Goal: Task Accomplishment & Management: Use online tool/utility

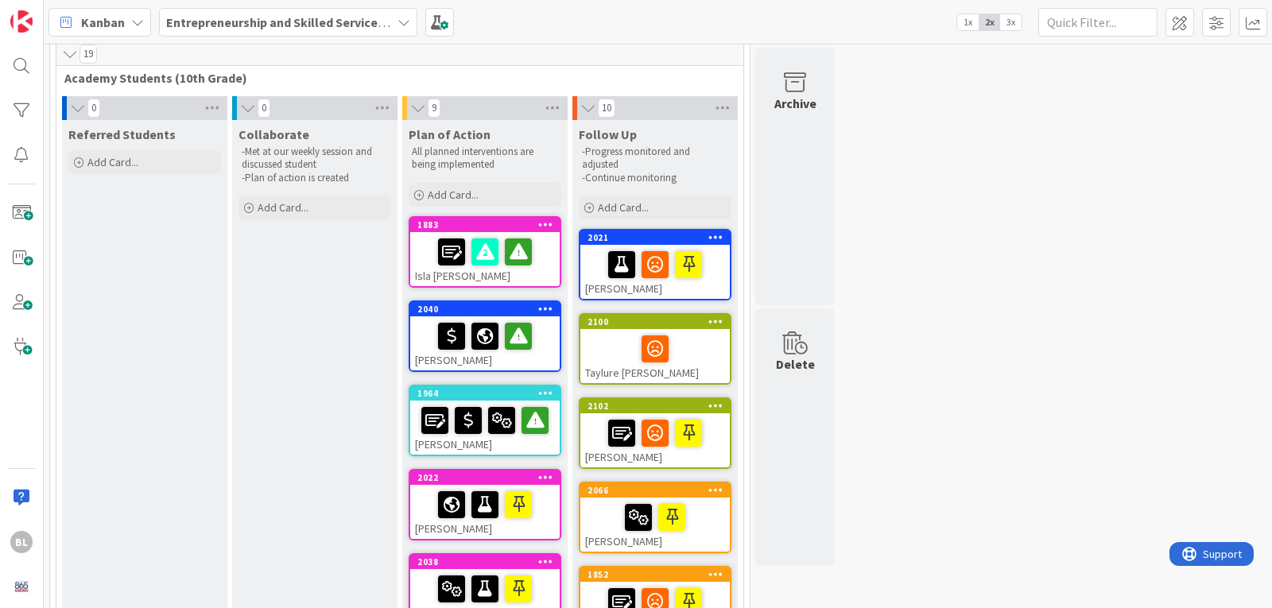
scroll to position [159, 0]
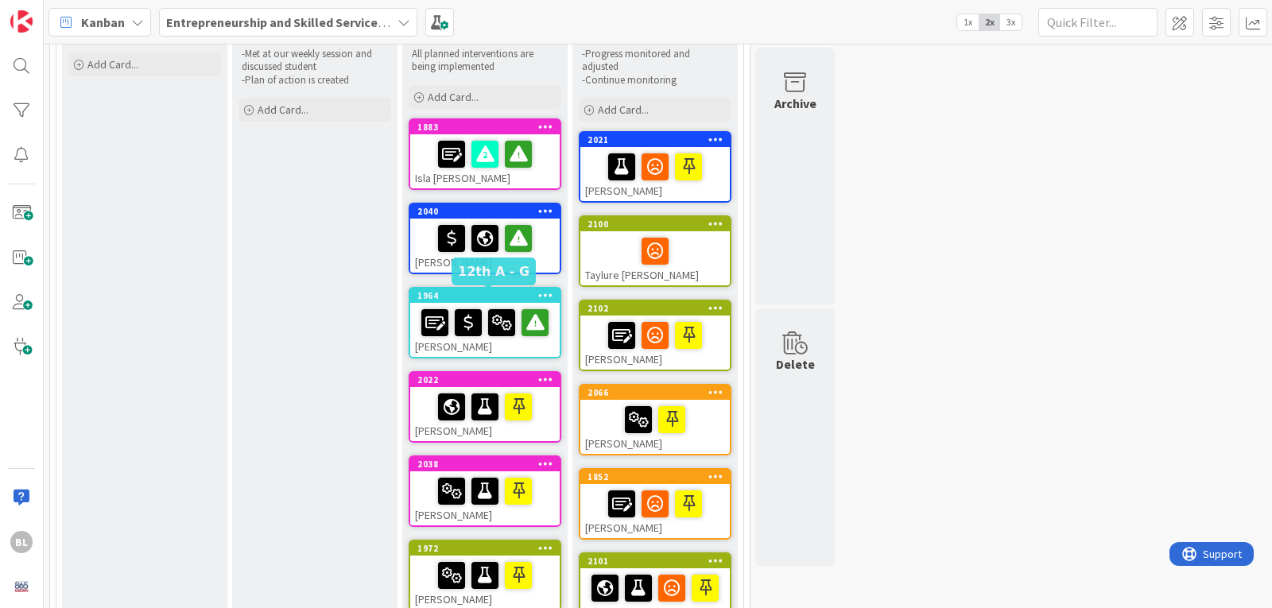
click at [468, 294] on div "1964" at bounding box center [488, 295] width 142 height 11
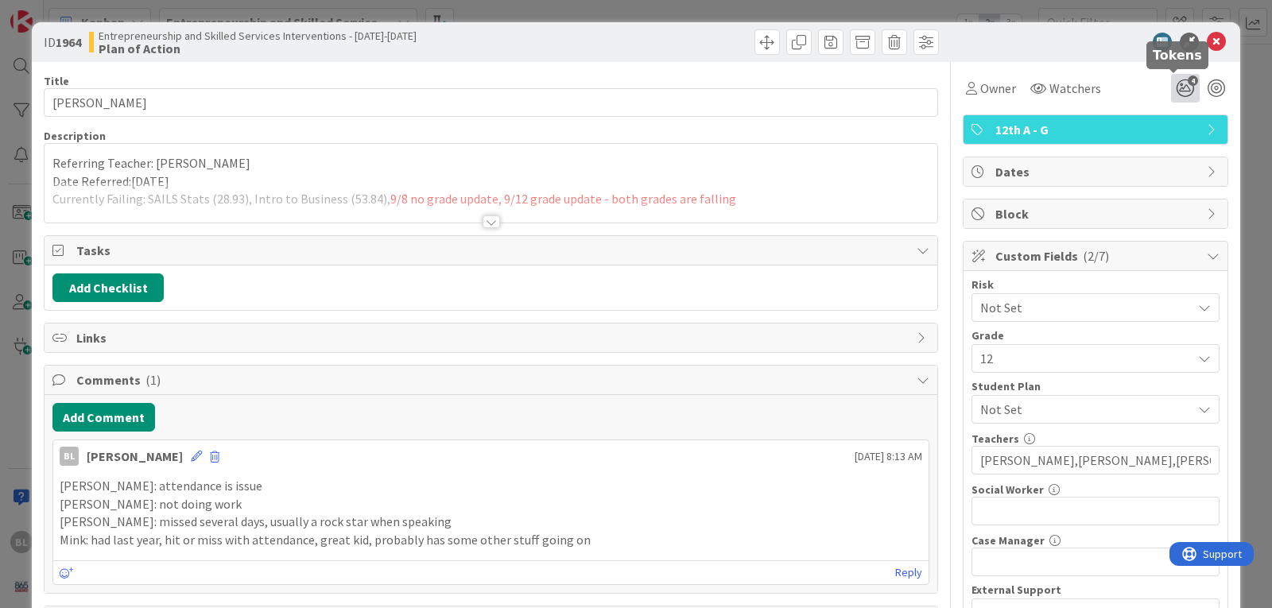
click at [1173, 85] on icon "4" at bounding box center [1185, 88] width 29 height 29
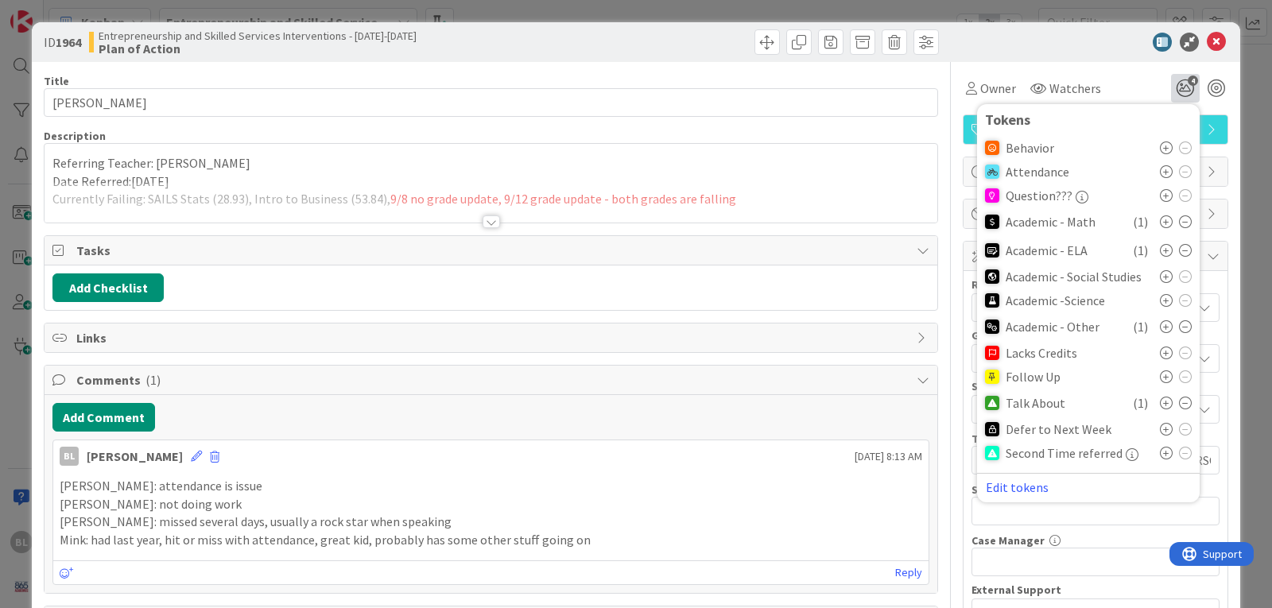
click at [1160, 170] on icon at bounding box center [1166, 171] width 13 height 13
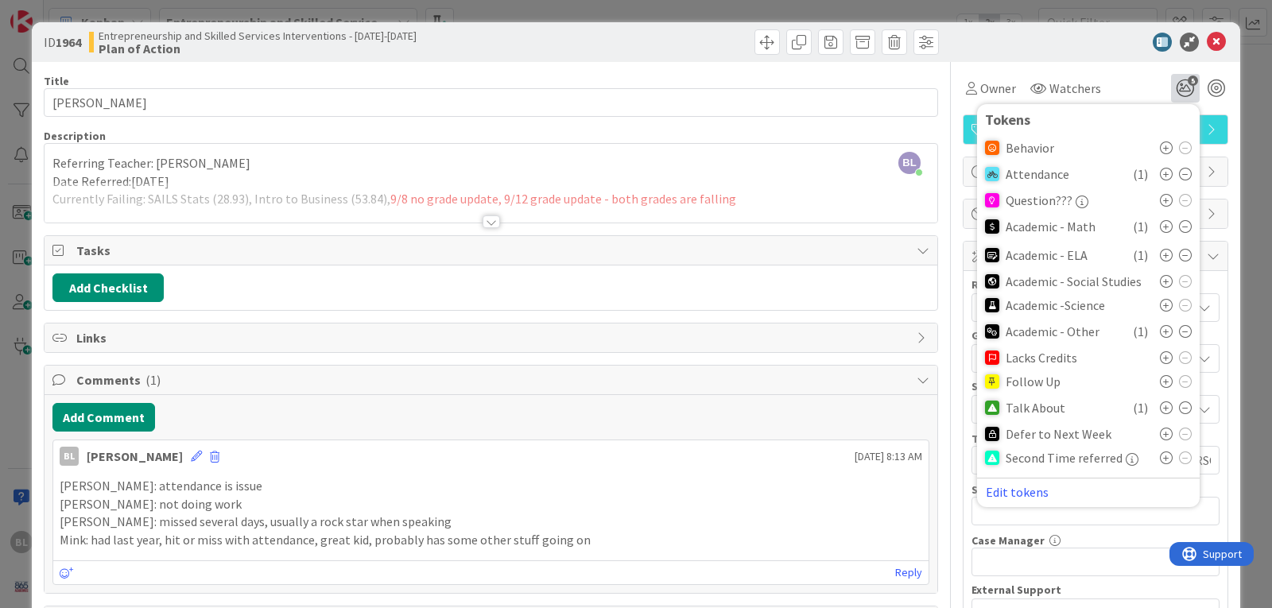
click at [484, 223] on div at bounding box center [491, 221] width 17 height 13
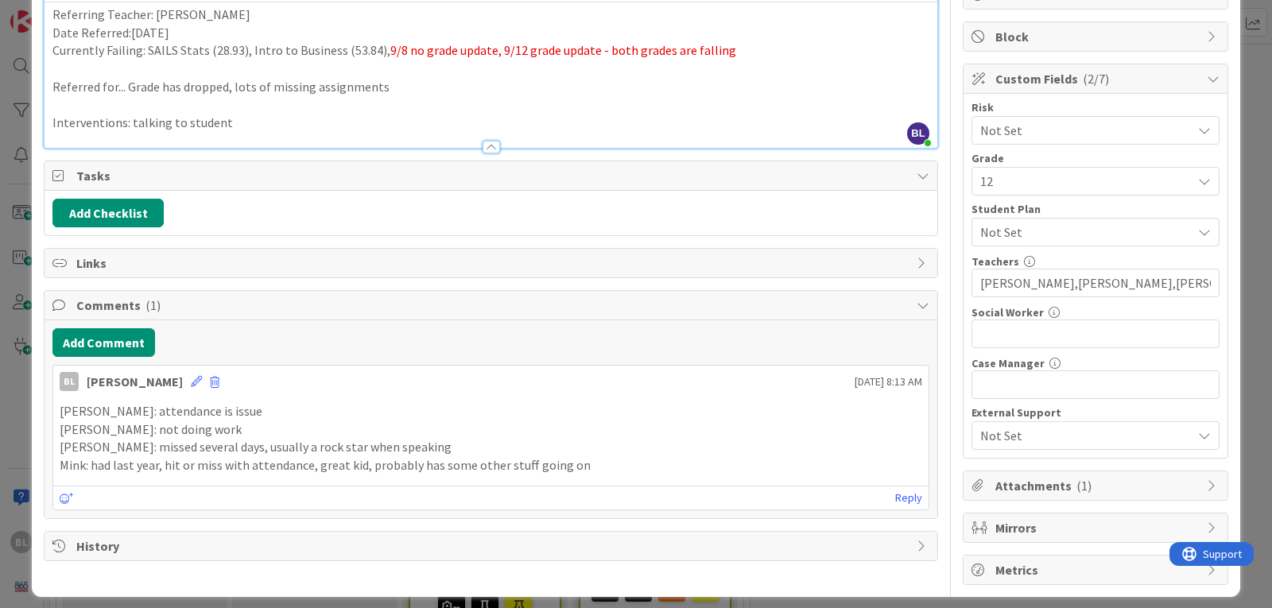
scroll to position [188, 0]
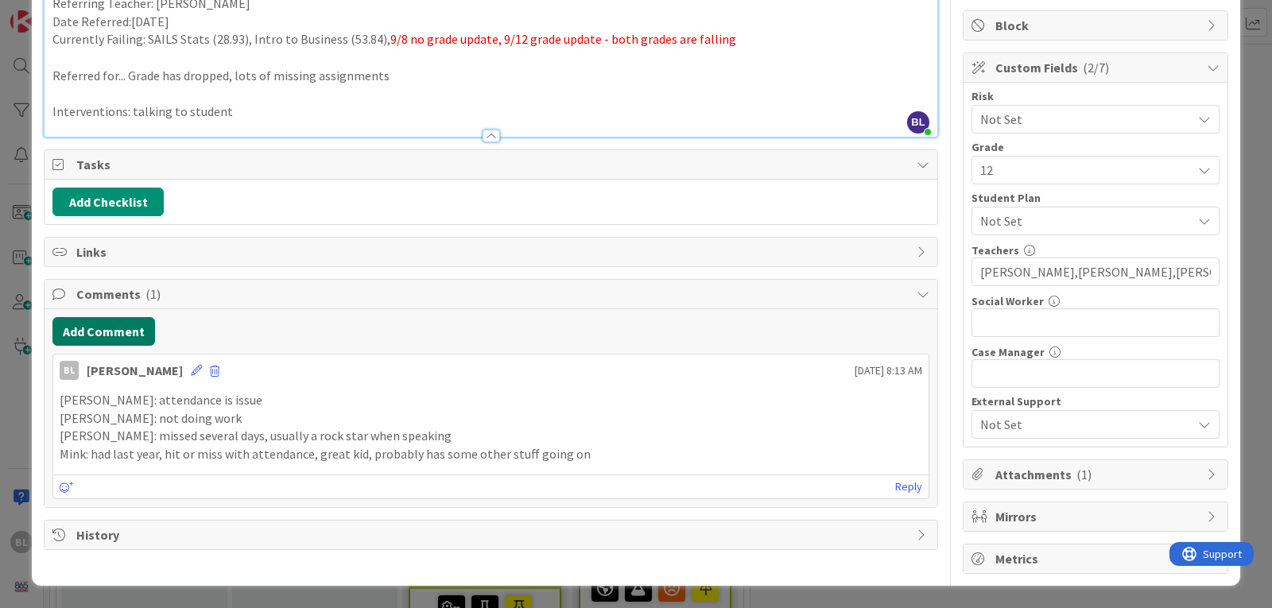
click at [107, 326] on button "Add Comment" at bounding box center [103, 331] width 103 height 29
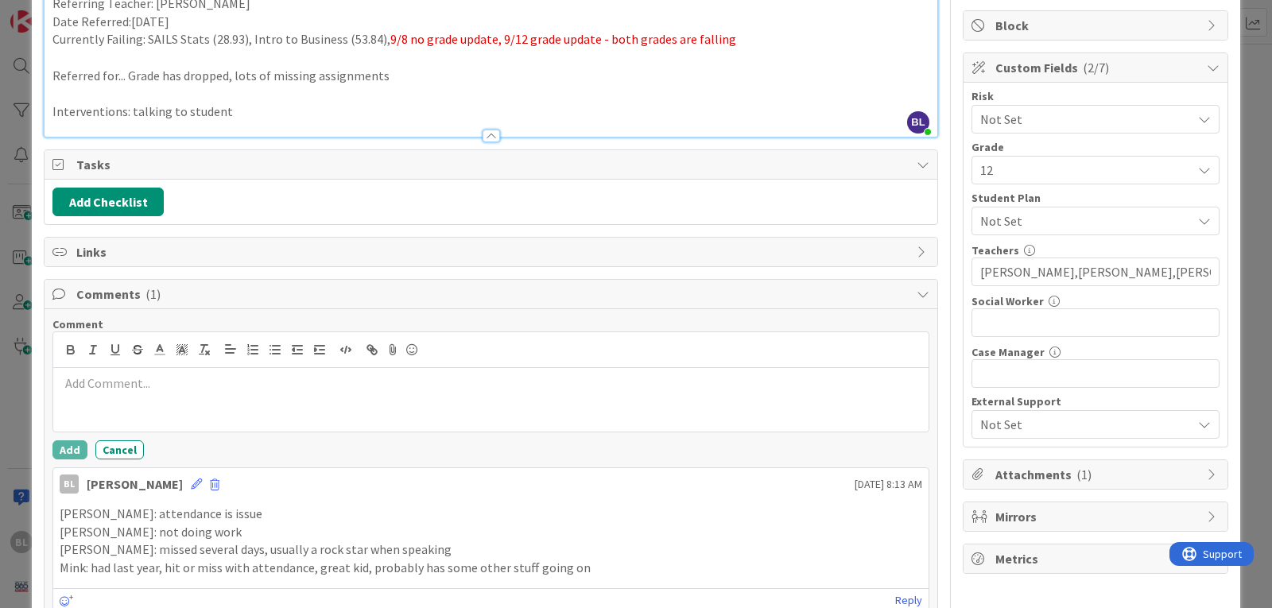
click at [64, 385] on p at bounding box center [491, 384] width 863 height 18
click at [174, 383] on p "[PERSON_NAME]: 9/25 -" at bounding box center [491, 384] width 863 height 18
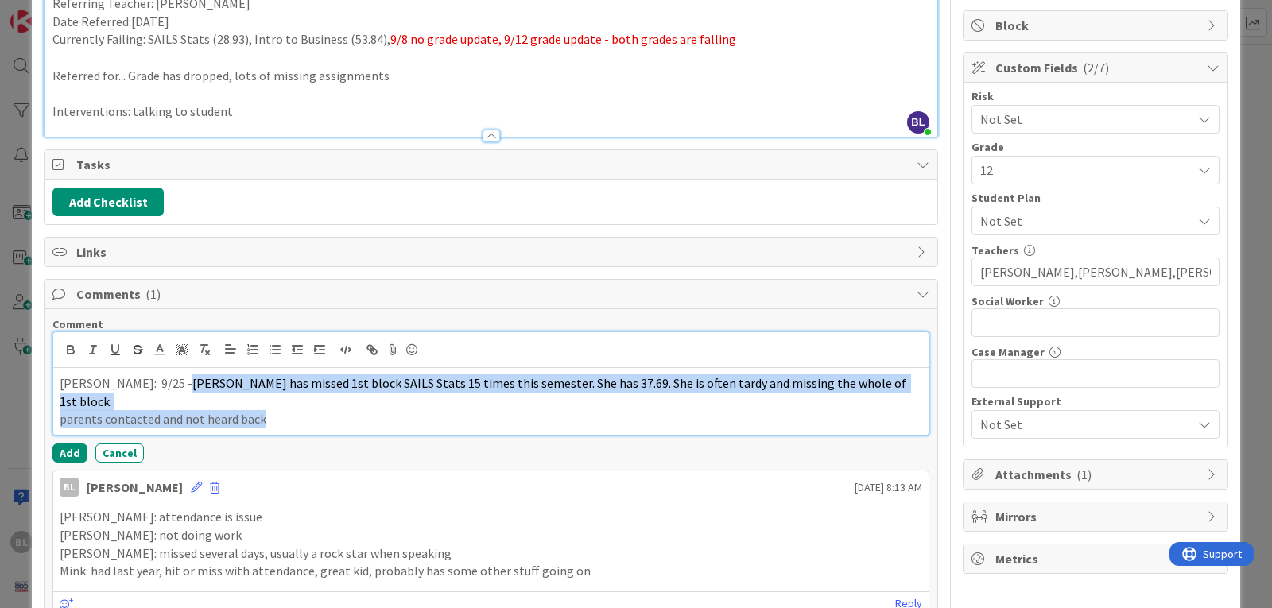
drag, startPoint x: 262, startPoint y: 406, endPoint x: 172, endPoint y: 389, distance: 92.3
click at [172, 389] on div "[PERSON_NAME]: 9/25 - [PERSON_NAME] has missed 1st block SAILS Stats 15 times t…" at bounding box center [490, 401] width 875 height 67
click at [158, 352] on icon at bounding box center [160, 350] width 14 height 14
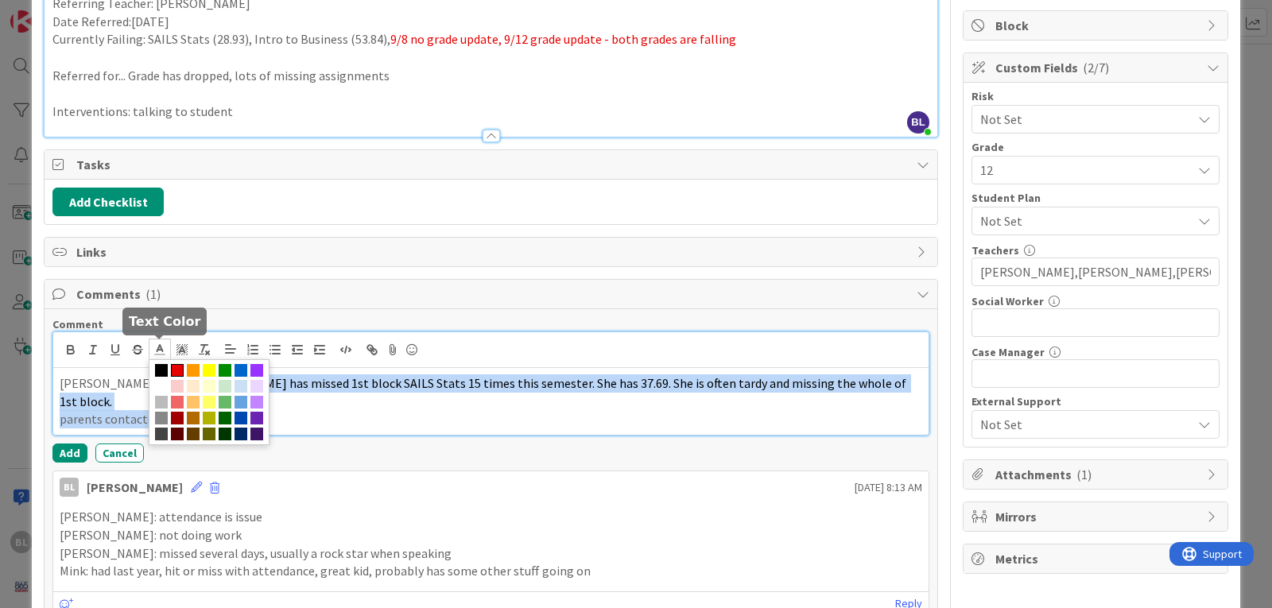
click at [176, 366] on span at bounding box center [177, 370] width 13 height 13
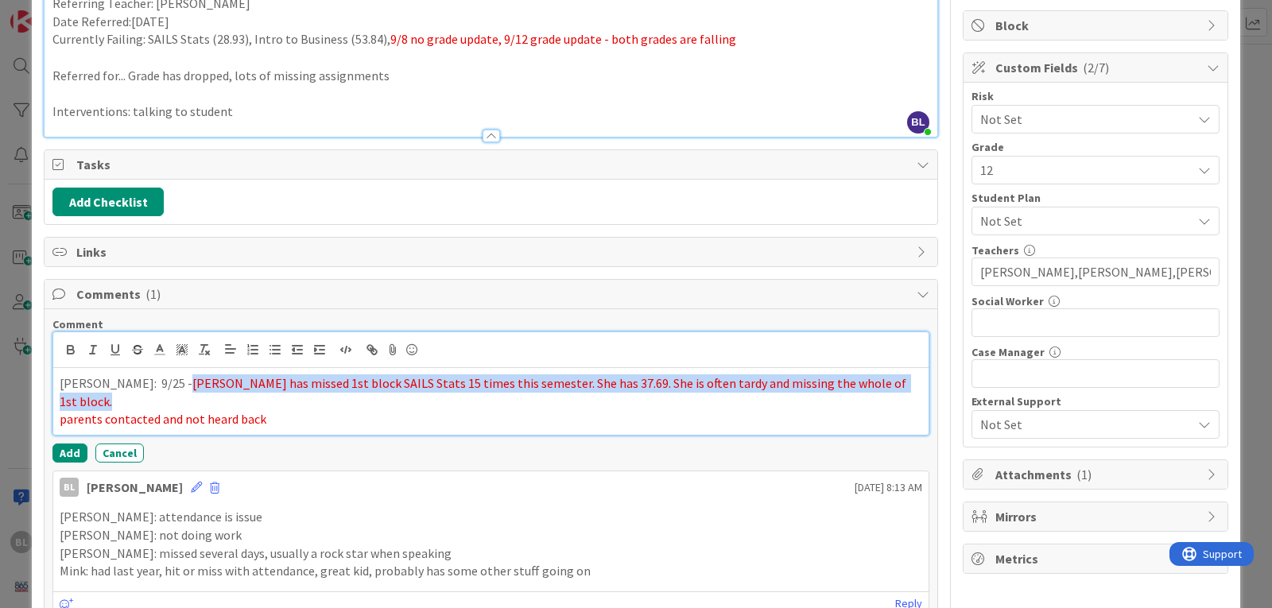
click at [292, 415] on div "[PERSON_NAME]: 9/25 - [PERSON_NAME] has missed 1st block SAILS Stats 15 times t…" at bounding box center [490, 401] width 875 height 67
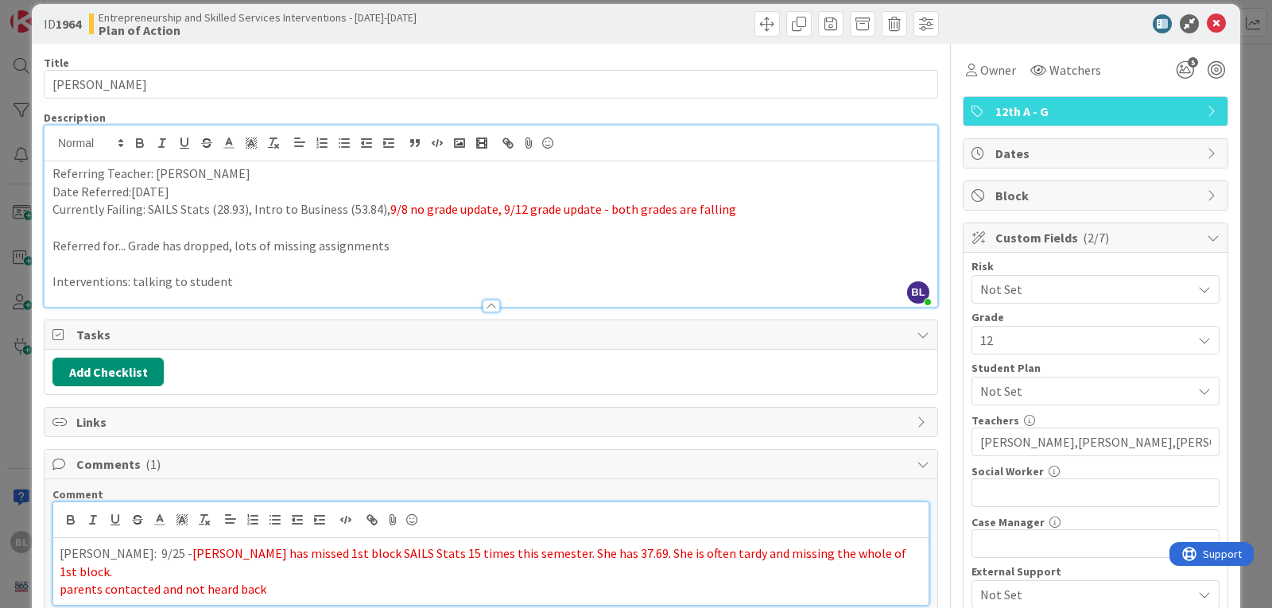
scroll to position [0, 0]
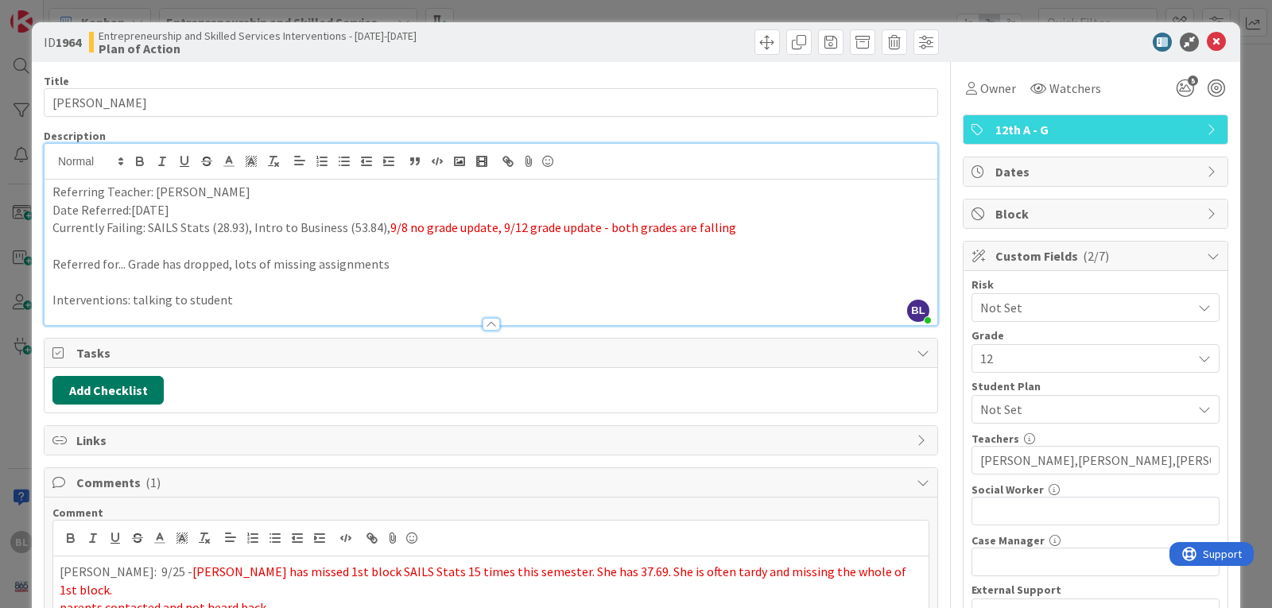
click at [128, 386] on button "Add Checklist" at bounding box center [107, 390] width 111 height 29
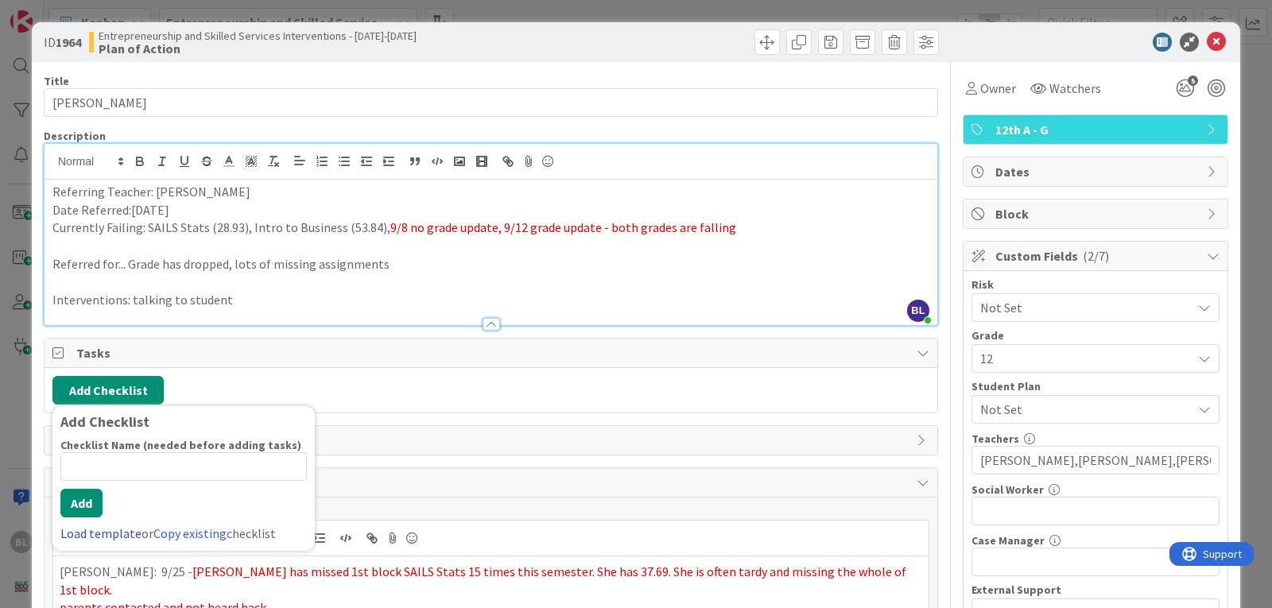
click at [90, 537] on link "Load template" at bounding box center [100, 534] width 81 height 16
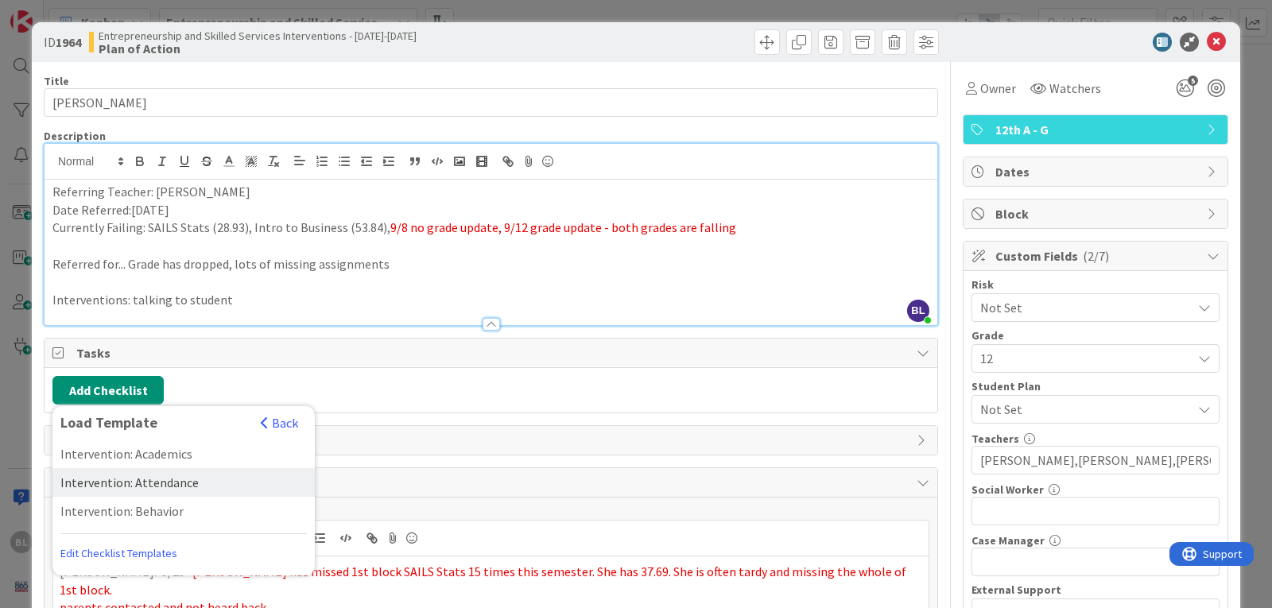
click at [89, 483] on div "Intervention: Attendance" at bounding box center [183, 482] width 262 height 29
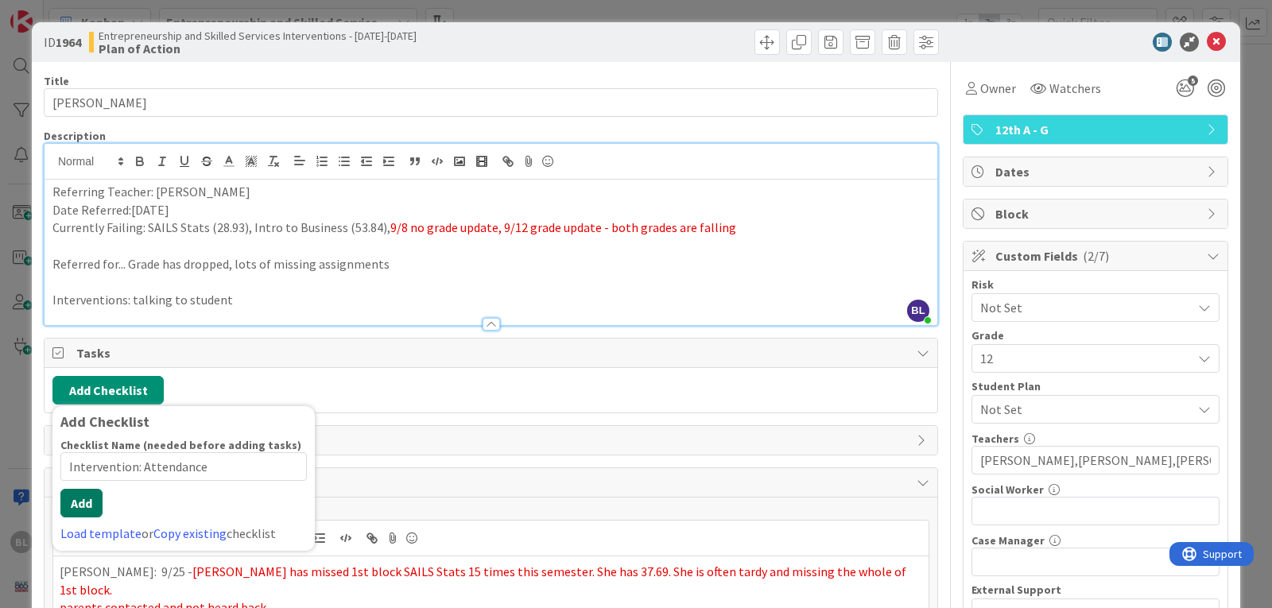
click at [85, 518] on button "Add" at bounding box center [81, 503] width 42 height 29
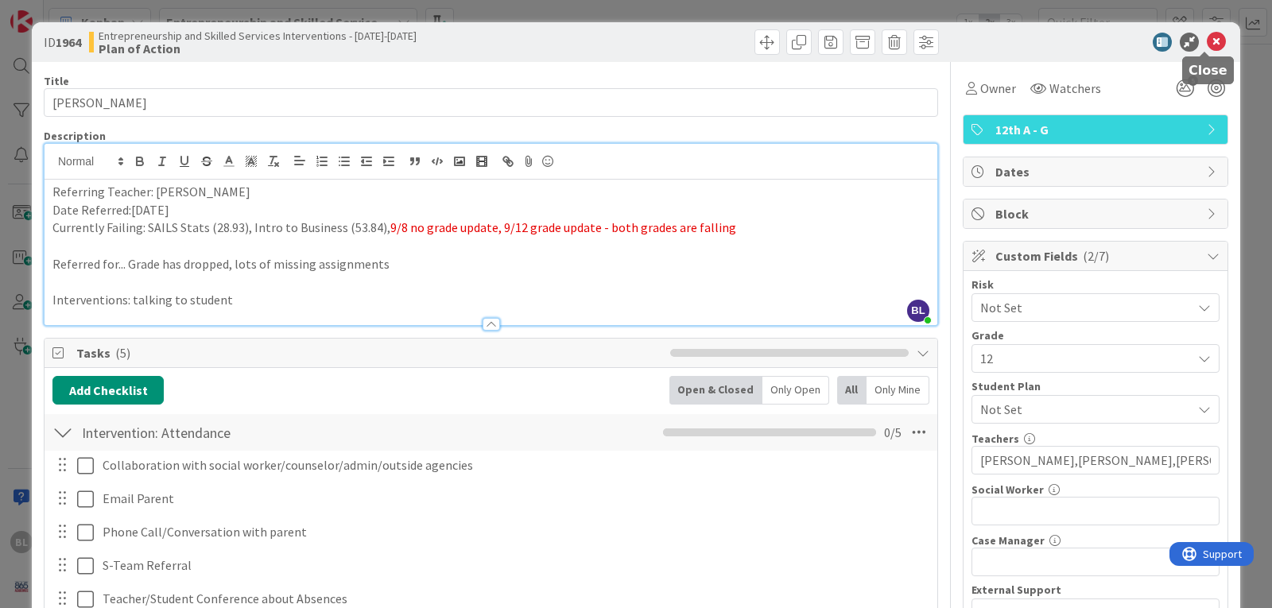
click at [1209, 44] on icon at bounding box center [1216, 42] width 19 height 19
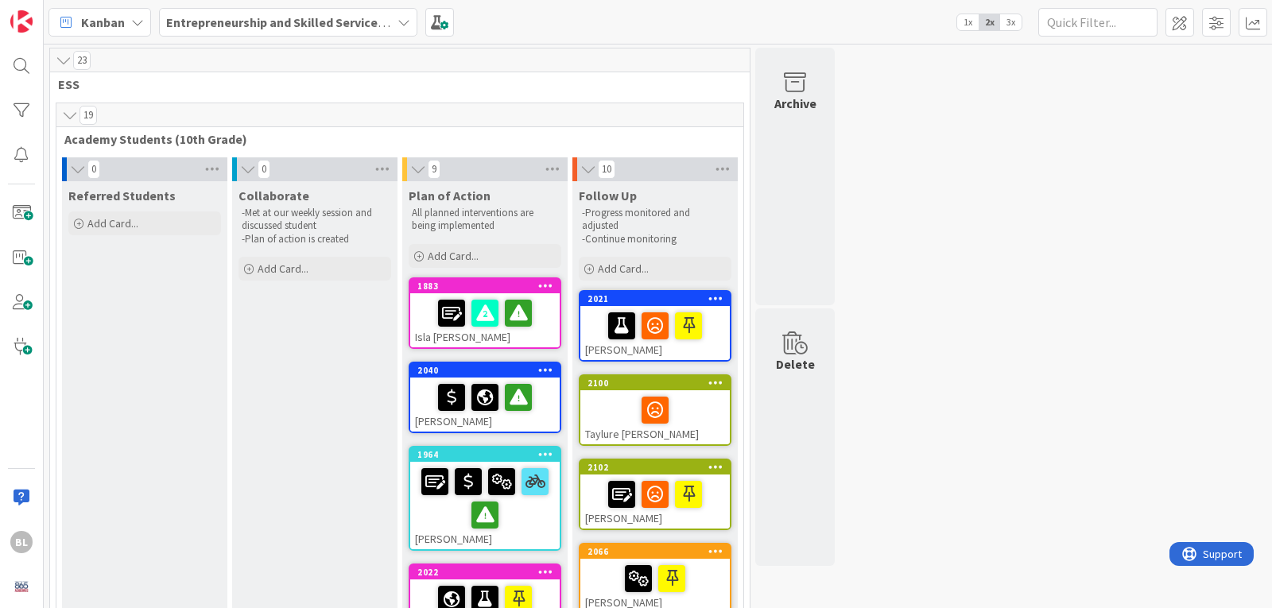
click at [1013, 20] on span "3x" at bounding box center [1010, 22] width 21 height 16
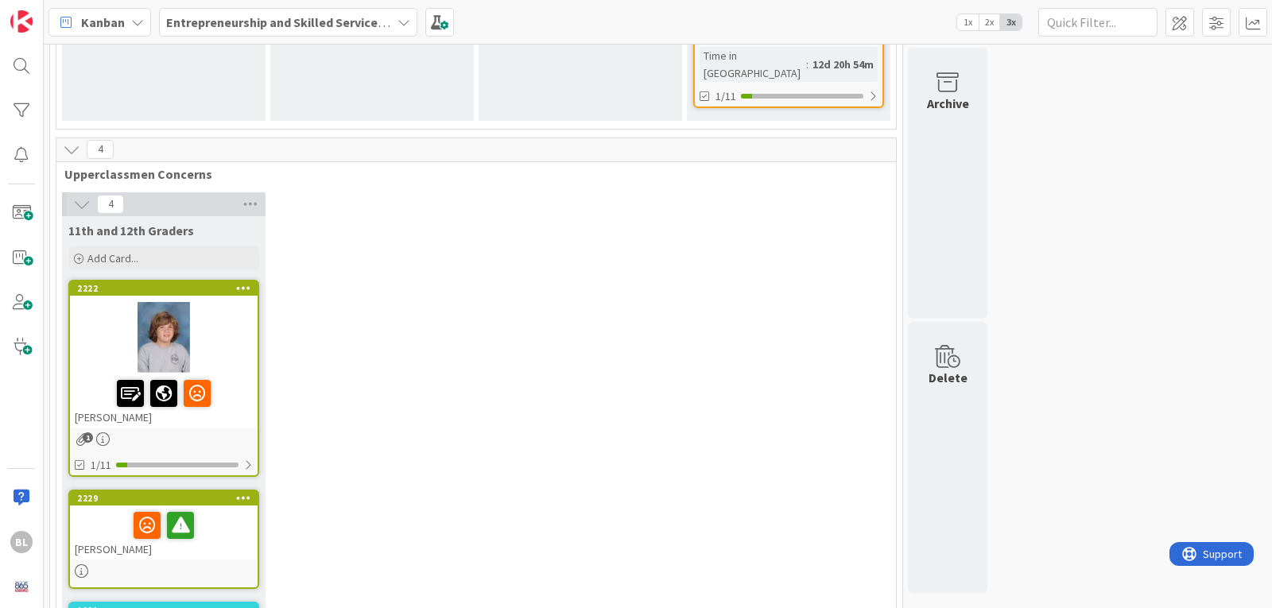
scroll to position [2624, 0]
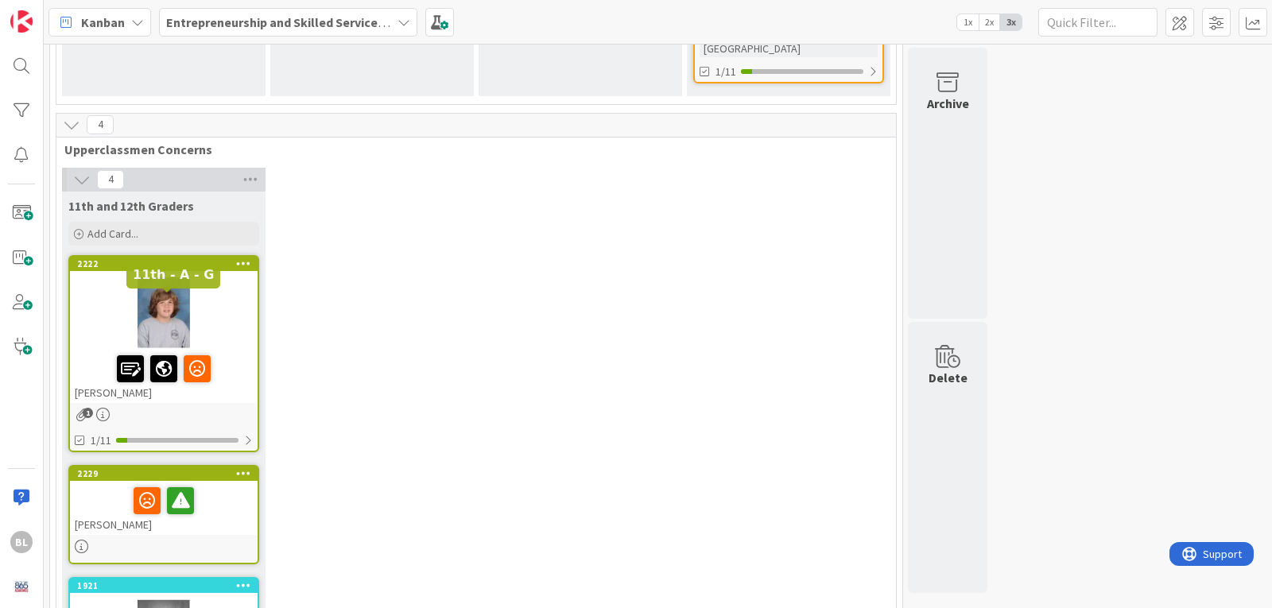
click at [172, 468] on div "2229" at bounding box center [167, 473] width 180 height 11
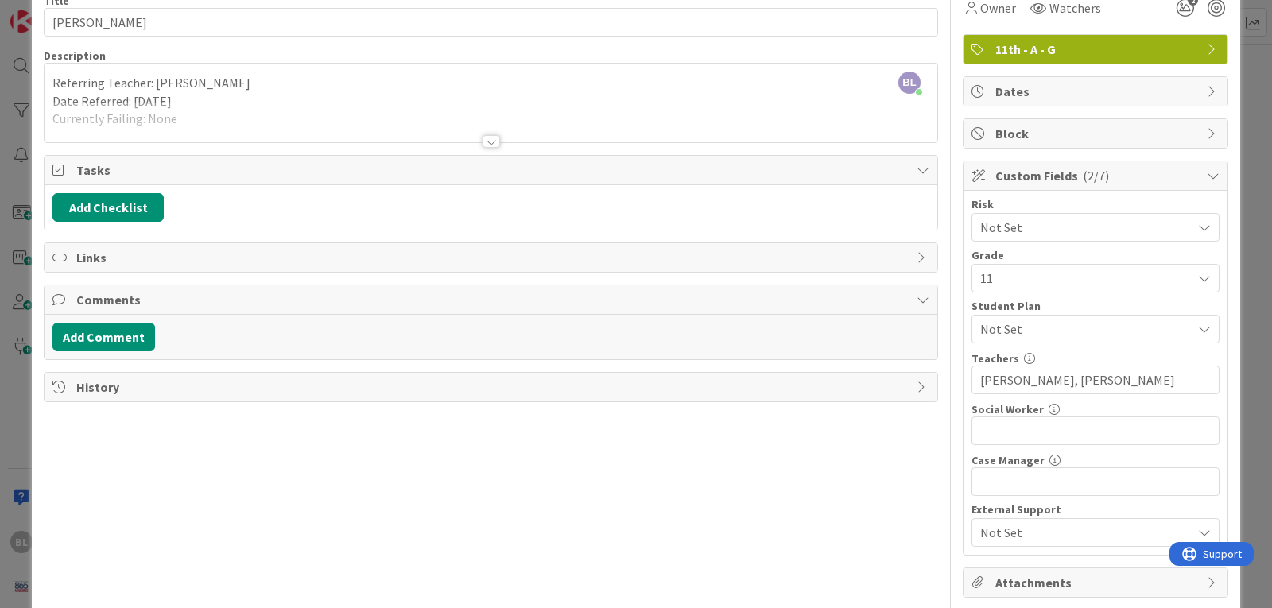
scroll to position [188, 0]
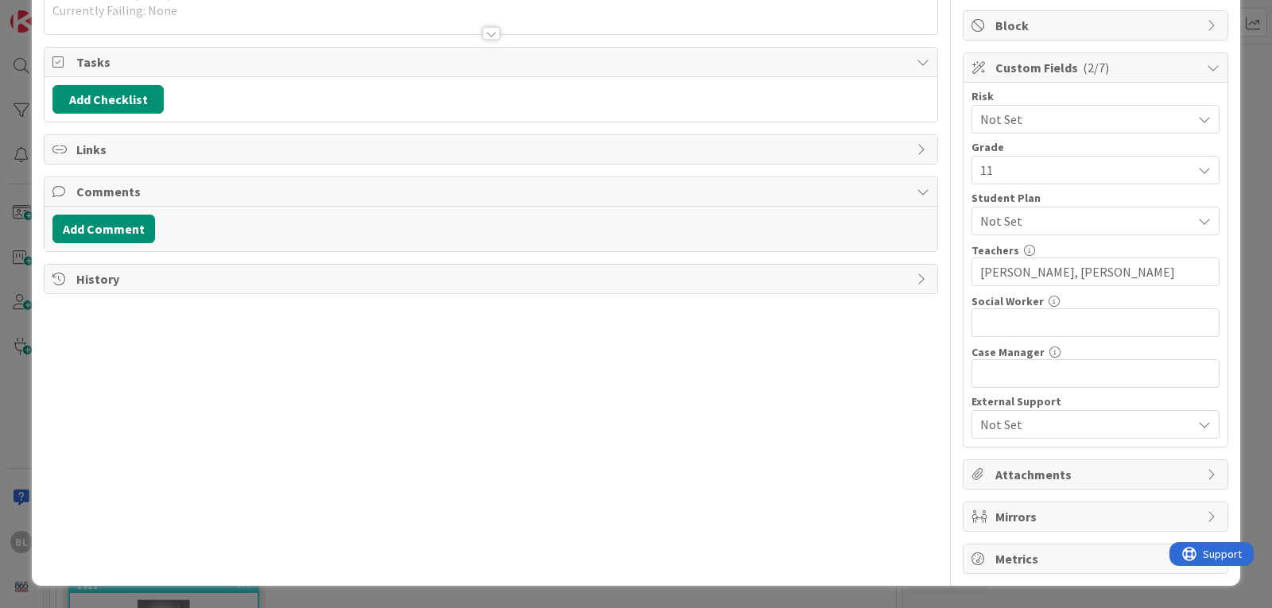
click at [1207, 477] on icon at bounding box center [1213, 474] width 13 height 13
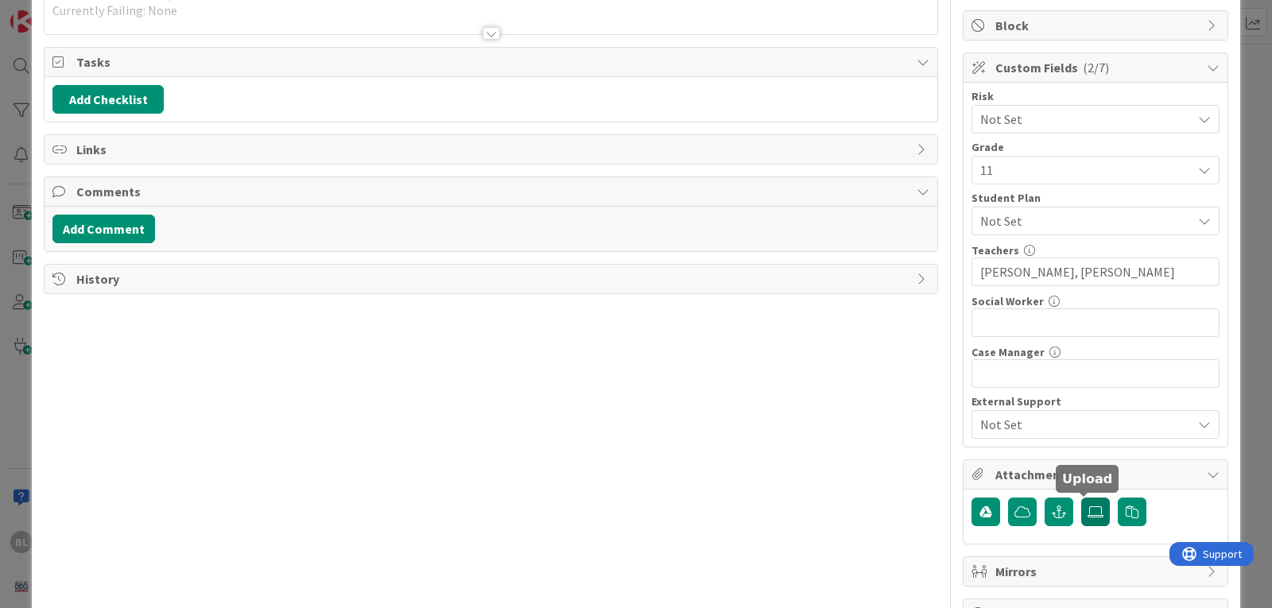
click at [1088, 514] on icon at bounding box center [1096, 512] width 16 height 13
click at [1081, 498] on input "file" at bounding box center [1081, 498] width 0 height 0
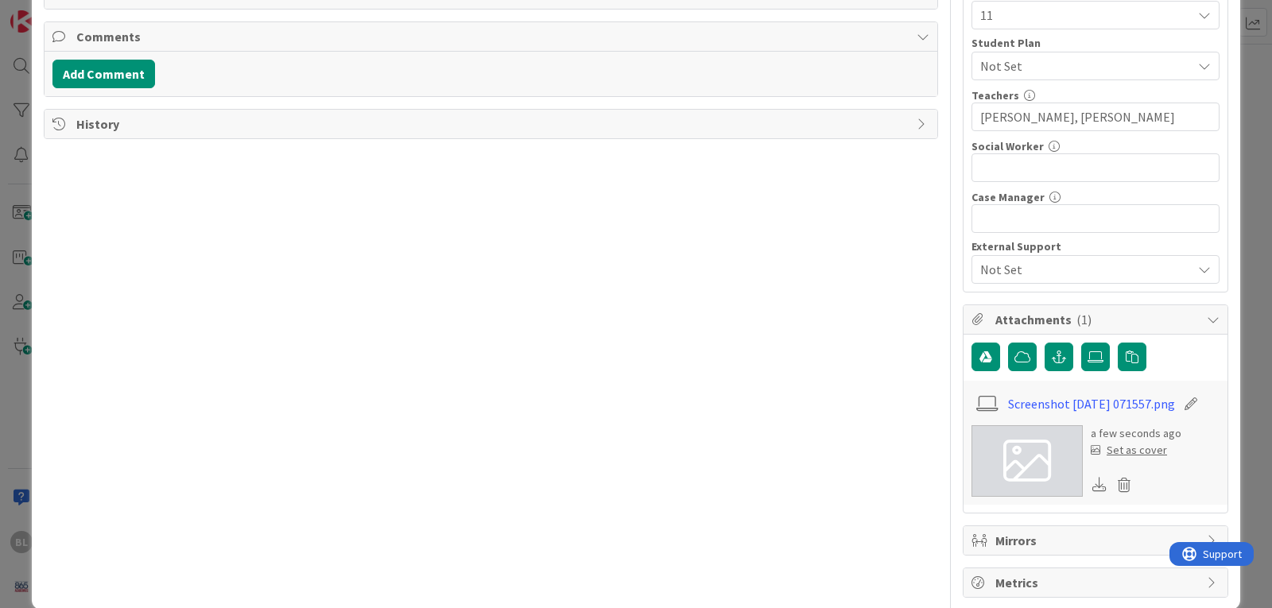
scroll to position [347, 0]
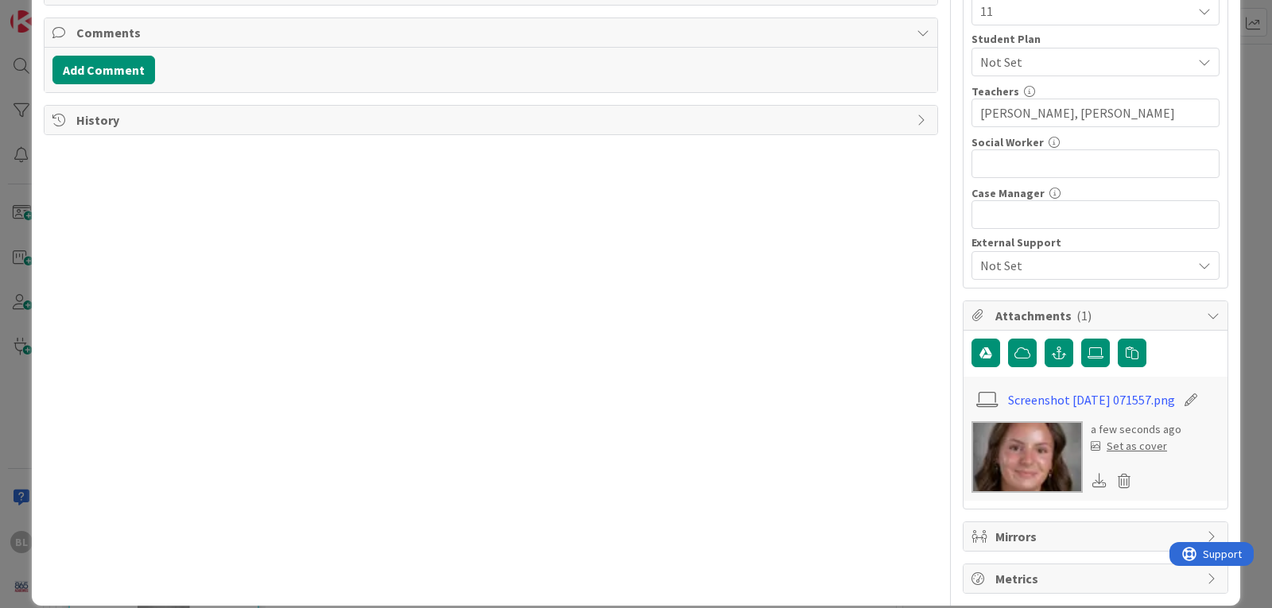
click at [1116, 455] on div "Set as cover" at bounding box center [1129, 446] width 76 height 17
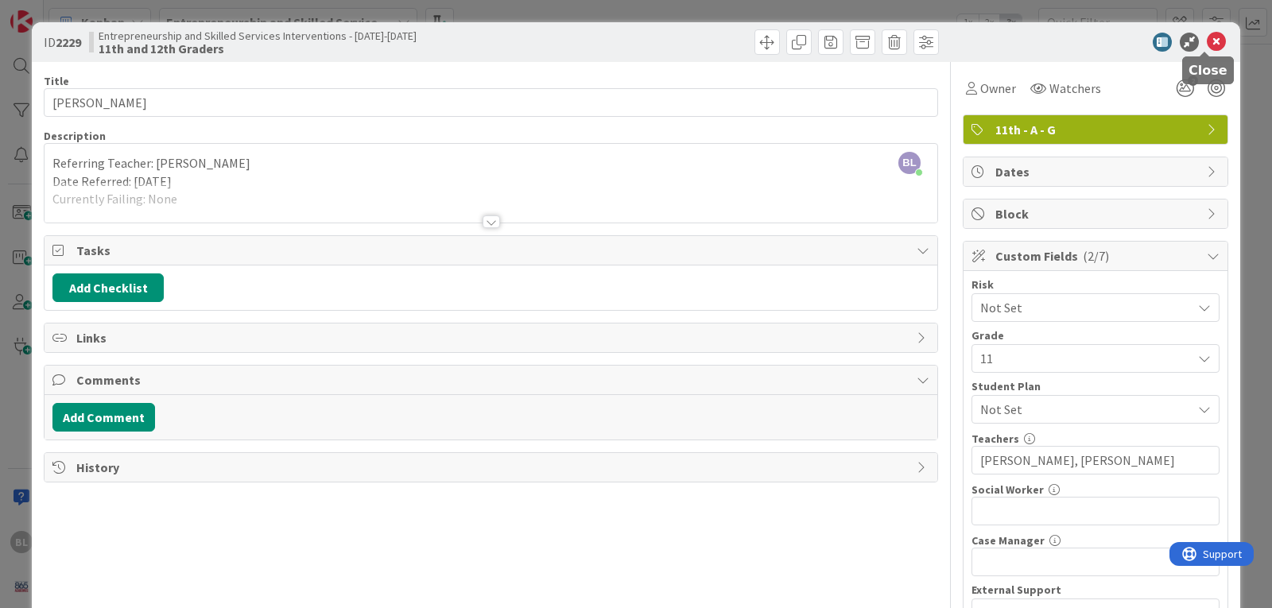
click at [1207, 39] on icon at bounding box center [1216, 42] width 19 height 19
